Goal: Go to known website: Go to known website

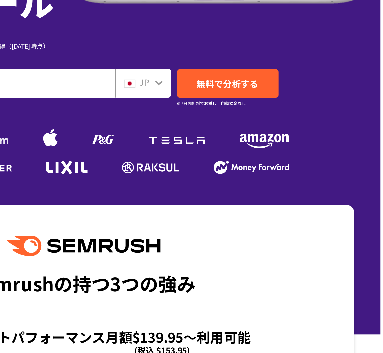
scroll to position [124, 4]
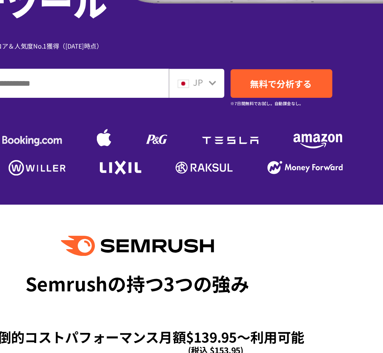
click at [162, 129] on img at bounding box center [166, 136] width 9 height 14
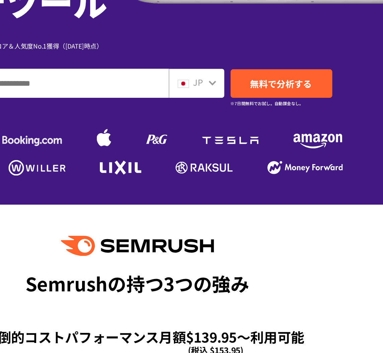
click at [162, 129] on img at bounding box center [166, 136] width 9 height 14
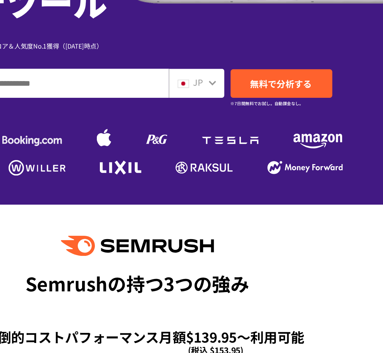
click at [162, 129] on img at bounding box center [166, 136] width 9 height 14
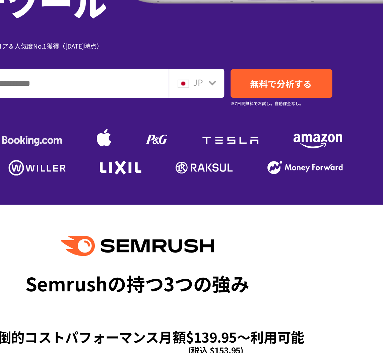
click at [162, 129] on img at bounding box center [166, 136] width 9 height 14
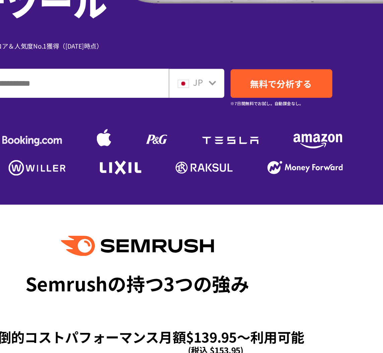
click at [162, 129] on img at bounding box center [166, 136] width 9 height 14
click at [160, 129] on li at bounding box center [166, 137] width 13 height 17
click at [162, 129] on img at bounding box center [166, 136] width 9 height 14
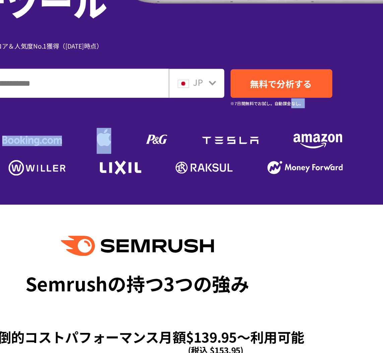
click at [162, 129] on img at bounding box center [166, 136] width 9 height 14
click at [62, 150] on ul at bounding box center [188, 156] width 268 height 12
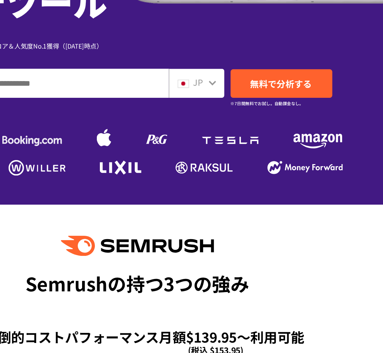
click at [164, 150] on img at bounding box center [177, 154] width 27 height 9
click at [160, 129] on li at bounding box center [166, 137] width 13 height 17
click at [162, 129] on img at bounding box center [166, 136] width 9 height 14
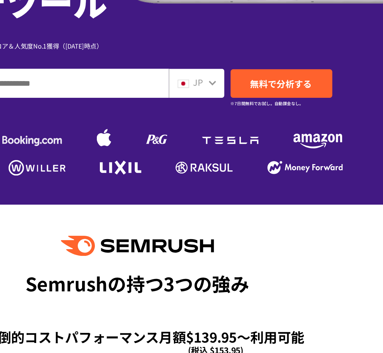
click at [162, 129] on img at bounding box center [166, 136] width 9 height 14
click at [73, 120] on ul at bounding box center [188, 135] width 268 height 30
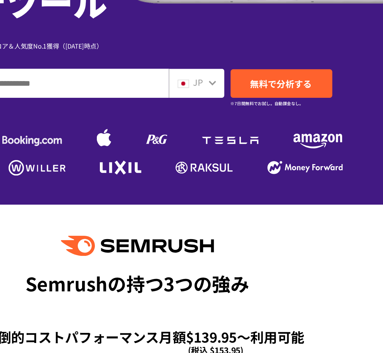
click at [162, 129] on img at bounding box center [166, 136] width 9 height 14
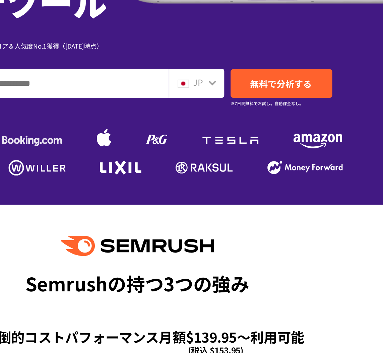
click at [162, 129] on img at bounding box center [166, 136] width 9 height 14
click at [68, 91] on input "ドメイン、キーワードまたはURLを入力してください" at bounding box center [135, 100] width 145 height 18
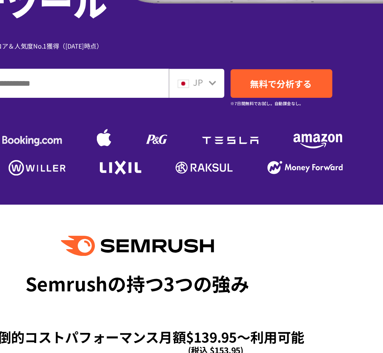
click at [164, 150] on img at bounding box center [177, 154] width 27 height 9
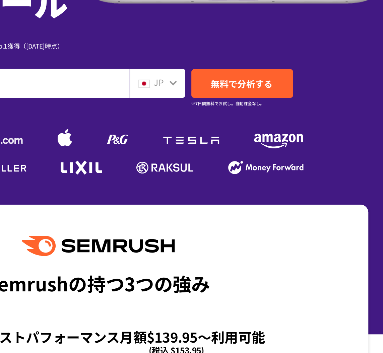
click at [193, 133] on img at bounding box center [200, 136] width 14 height 6
click at [212, 151] on img at bounding box center [230, 155] width 37 height 8
click at [79, 120] on ul at bounding box center [188, 135] width 268 height 30
click at [212, 151] on img at bounding box center [230, 155] width 37 height 8
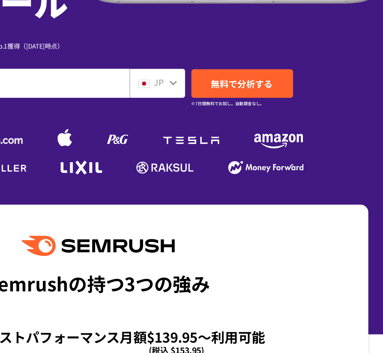
click at [193, 133] on img at bounding box center [200, 136] width 14 height 6
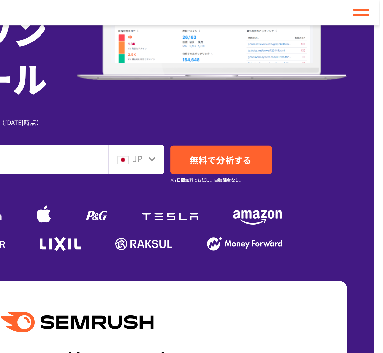
scroll to position [118, 4]
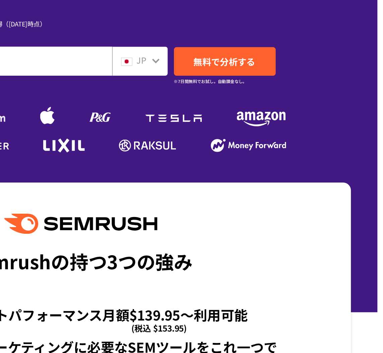
click at [164, 156] on img at bounding box center [177, 160] width 27 height 9
click at [90, 121] on div at bounding box center [187, 75] width 383 height 387
click at [162, 135] on img at bounding box center [166, 142] width 9 height 14
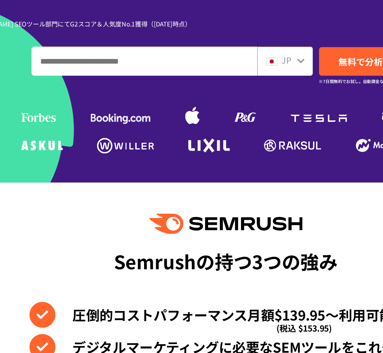
click at [92, 126] on ul at bounding box center [188, 141] width 268 height 30
click at [56, 140] on img at bounding box center [67, 143] width 23 height 6
click at [54, 139] on li at bounding box center [67, 143] width 26 height 9
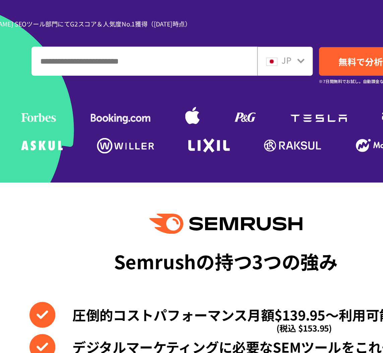
click at [54, 139] on li at bounding box center [67, 143] width 26 height 9
click at [101, 140] on img at bounding box center [120, 143] width 39 height 6
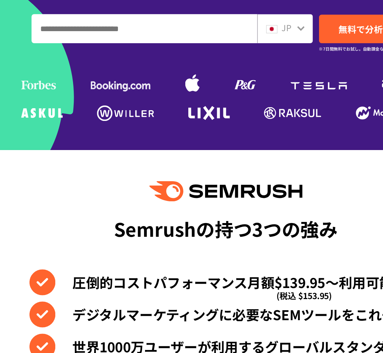
click at [101, 140] on img at bounding box center [120, 143] width 39 height 6
click at [82, 126] on ul at bounding box center [188, 141] width 268 height 30
click at [101, 140] on img at bounding box center [120, 143] width 39 height 6
click at [164, 156] on img at bounding box center [177, 160] width 27 height 9
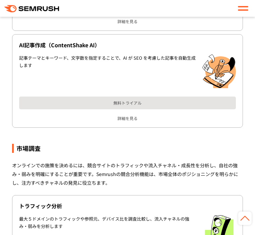
scroll to position [2335, 0]
